Goal: Entertainment & Leisure: Browse casually

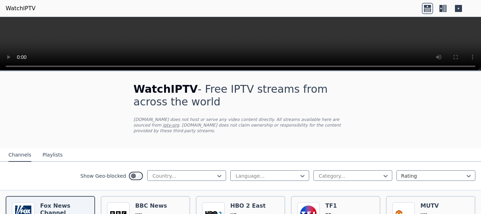
drag, startPoint x: 479, startPoint y: 122, endPoint x: 464, endPoint y: -11, distance: 133.9
click at [464, 0] on html "WatchIPTV WatchIPTV - Free IPTV streams from across the world [DOMAIN_NAME] doe…" at bounding box center [240, 107] width 481 height 214
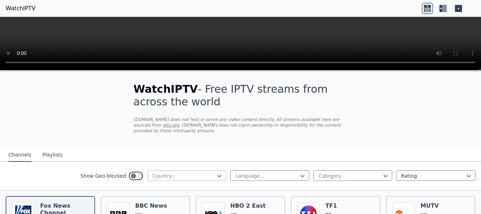
click at [175, 172] on div at bounding box center [184, 175] width 64 height 7
click at [230, 170] on div "Language..." at bounding box center [269, 175] width 79 height 11
type input "***"
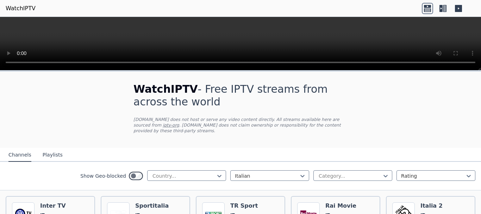
drag, startPoint x: 480, startPoint y: 69, endPoint x: 480, endPoint y: -36, distance: 104.5
click at [480, 0] on html "WatchIPTV WatchIPTV - Free IPTV streams from across the world [DOMAIN_NAME] doe…" at bounding box center [240, 107] width 481 height 214
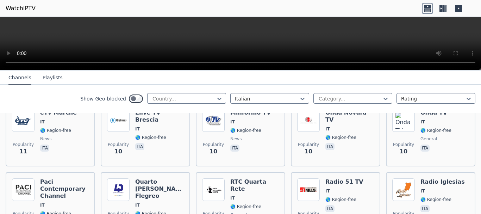
scroll to position [3202, 0]
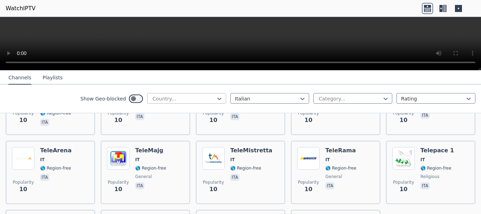
click at [182, 101] on div at bounding box center [184, 98] width 64 height 7
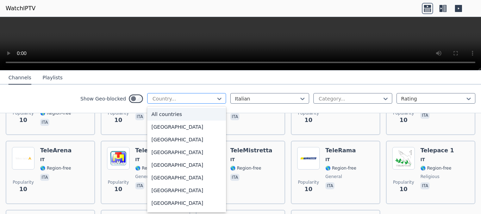
type input "*"
type input "***"
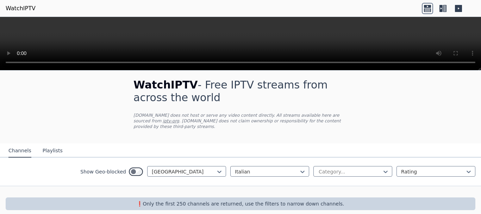
scroll to position [6, 0]
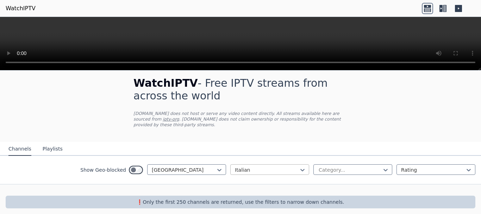
click at [280, 166] on div at bounding box center [267, 169] width 64 height 7
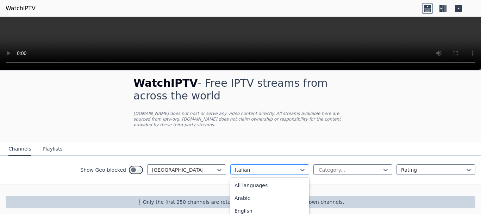
scroll to position [166, 0]
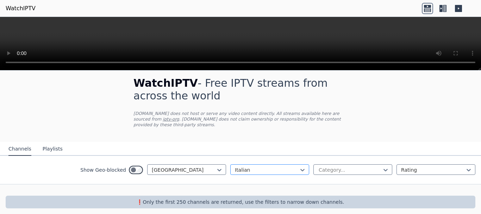
click at [280, 166] on div at bounding box center [267, 169] width 64 height 7
click at [209, 165] on div "[GEOGRAPHIC_DATA]" at bounding box center [186, 169] width 79 height 11
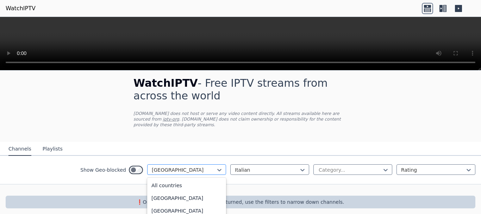
scroll to position [2074, 0]
click at [159, 166] on div at bounding box center [184, 169] width 64 height 7
click at [200, 170] on div "Show Geo-blocked 206 results available. Use Up and Down to choose options, pres…" at bounding box center [240, 170] width 481 height 29
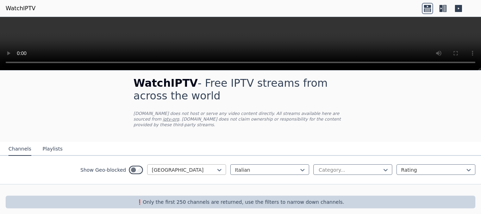
click at [198, 166] on div at bounding box center [184, 169] width 64 height 7
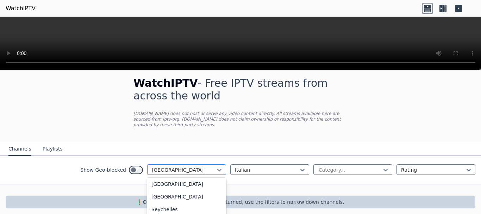
type input "*"
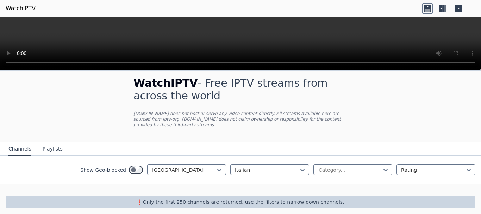
click at [12, 8] on link "WatchIPTV" at bounding box center [21, 8] width 30 height 8
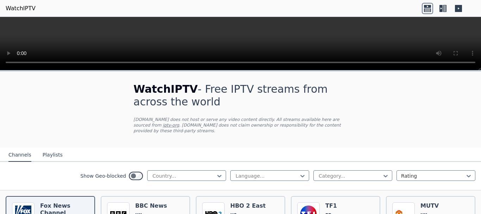
drag, startPoint x: 479, startPoint y: 121, endPoint x: 478, endPoint y: -43, distance: 163.3
click at [478, 0] on html "WatchIPTV WatchIPTV - Free IPTV streams from across the world [DOMAIN_NAME] doe…" at bounding box center [240, 107] width 481 height 214
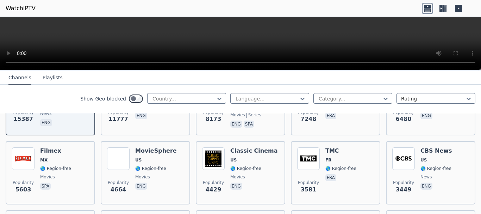
scroll to position [251, 0]
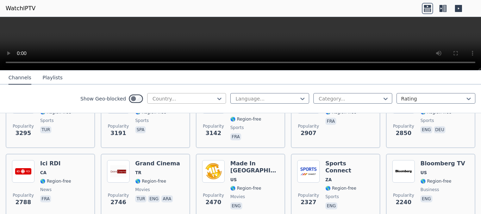
click at [196, 101] on div at bounding box center [184, 98] width 64 height 7
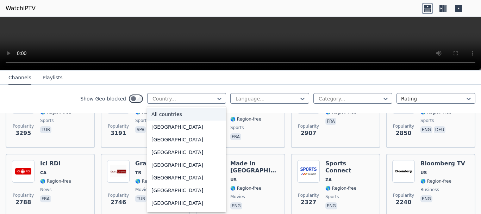
click at [196, 117] on div "All countries" at bounding box center [186, 114] width 79 height 13
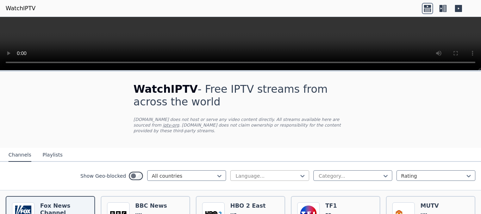
click at [242, 172] on div at bounding box center [267, 175] width 64 height 7
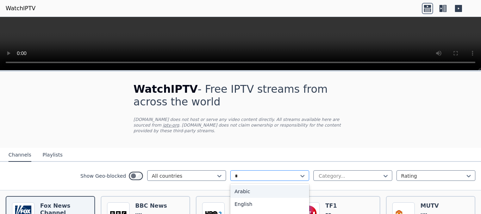
type input "**"
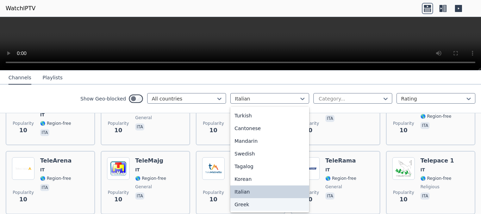
scroll to position [3202, 0]
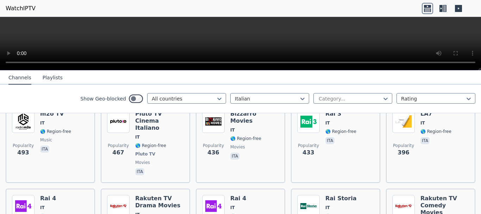
scroll to position [0, 0]
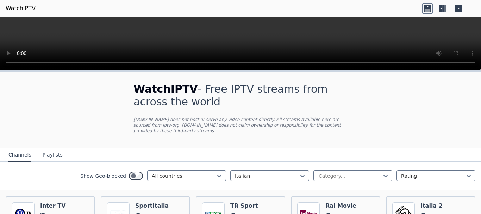
click at [50, 153] on button "Playlists" at bounding box center [53, 154] width 20 height 13
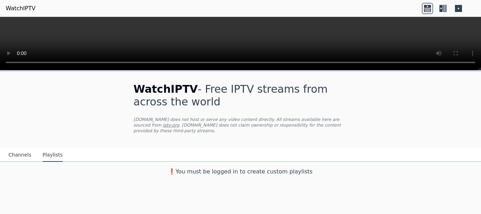
click at [480, 95] on div "WatchIPTV - Free IPTV streams from across the world WatchIPTV.xyz does not host…" at bounding box center [240, 124] width 481 height 107
drag, startPoint x: 458, startPoint y: 16, endPoint x: 458, endPoint y: 12, distance: 3.5
click at [458, 15] on header "WatchIPTV" at bounding box center [240, 8] width 481 height 17
click at [457, 9] on icon at bounding box center [458, 8] width 7 height 7
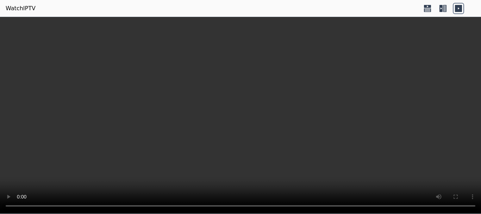
click at [438, 3] on icon at bounding box center [442, 8] width 11 height 11
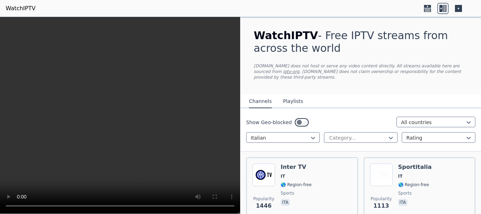
click at [439, 3] on icon at bounding box center [442, 8] width 11 height 11
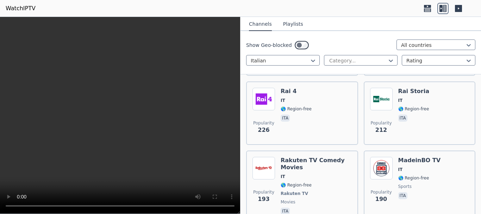
scroll to position [507, 0]
